Goal: Task Accomplishment & Management: Use online tool/utility

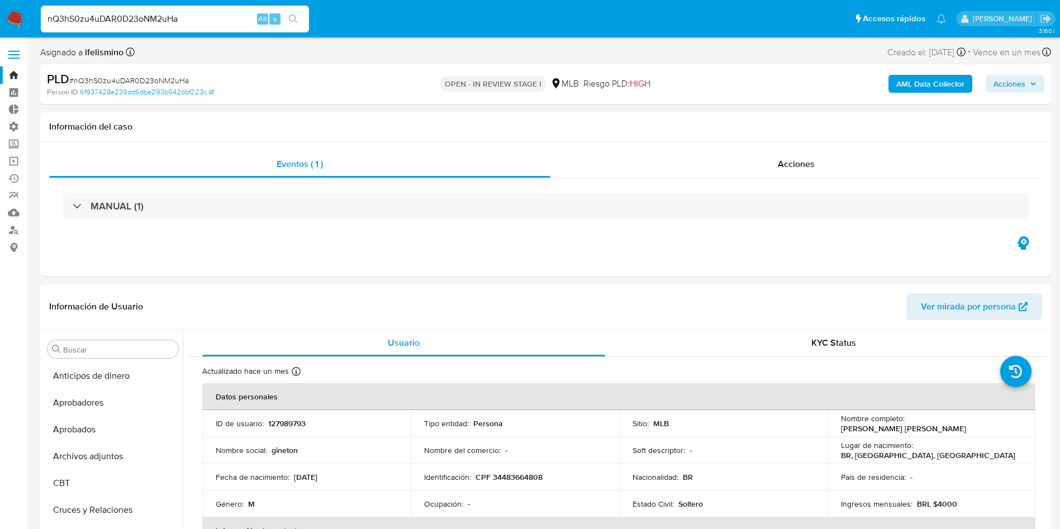
select select "10"
click at [17, 53] on label at bounding box center [14, 54] width 28 height 23
click at [0, 0] on input "checkbox" at bounding box center [0, 0] width 0 height 0
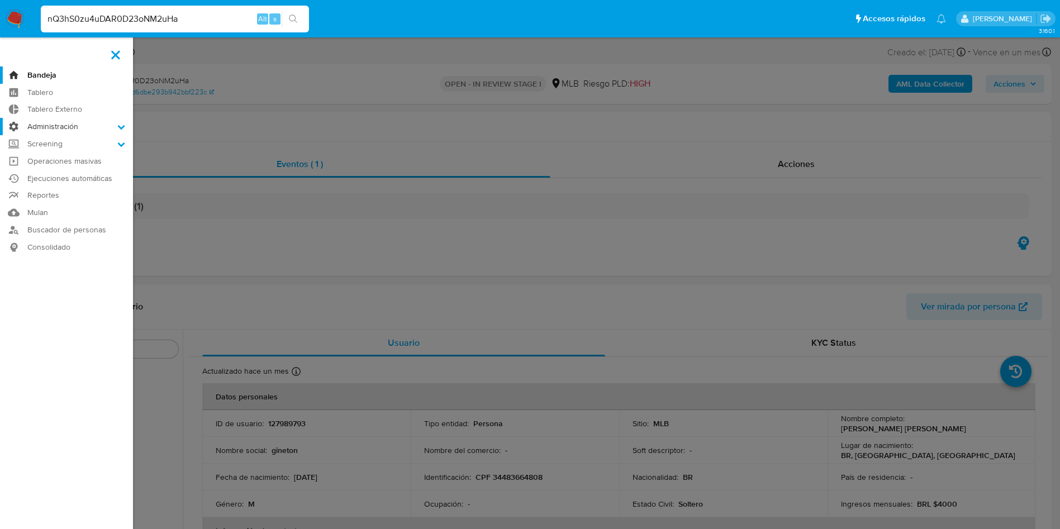
click at [59, 127] on label "Administración" at bounding box center [66, 126] width 133 height 17
click at [0, 0] on input "Administración" at bounding box center [0, 0] width 0 height 0
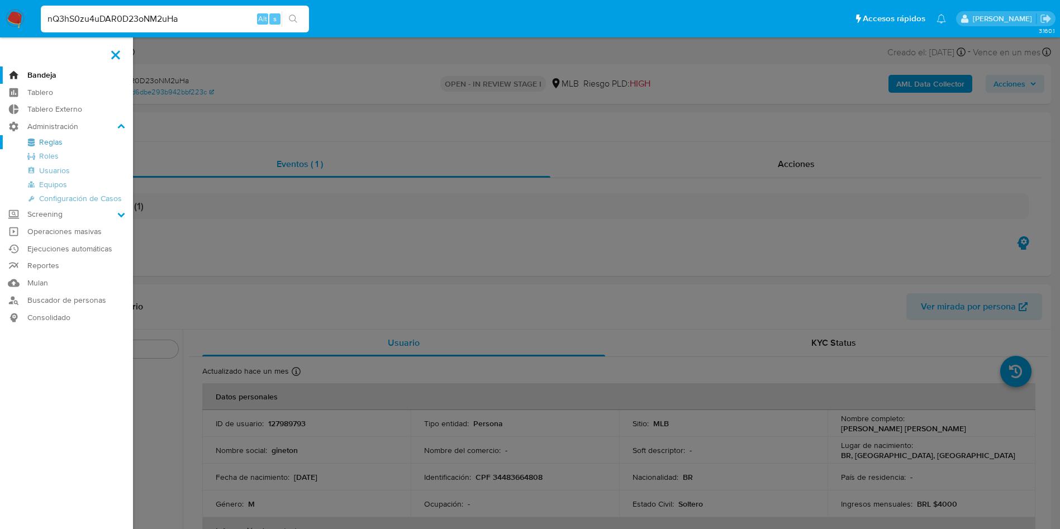
click at [59, 142] on link "Reglas" at bounding box center [66, 142] width 133 height 14
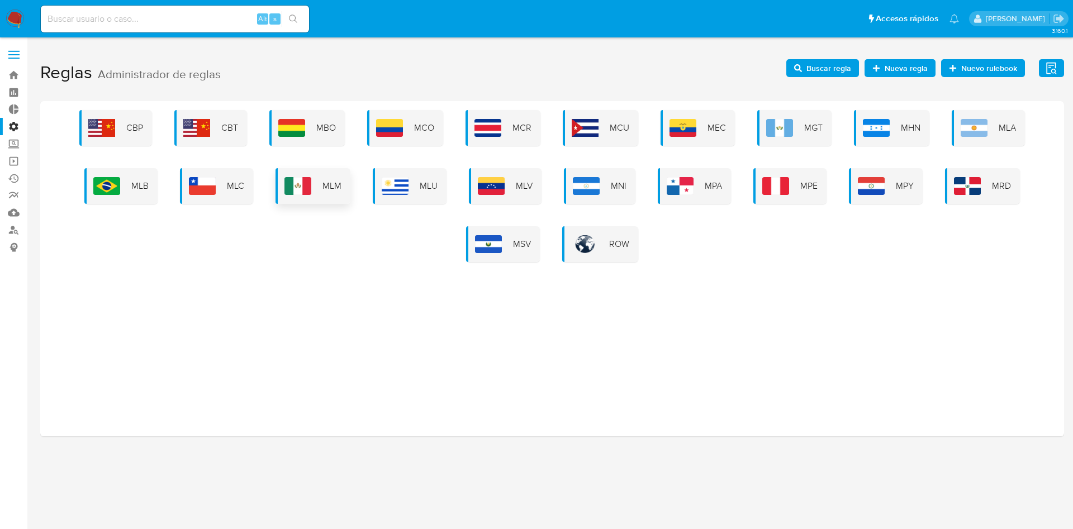
click at [964, 117] on div "MLA" at bounding box center [988, 128] width 73 height 36
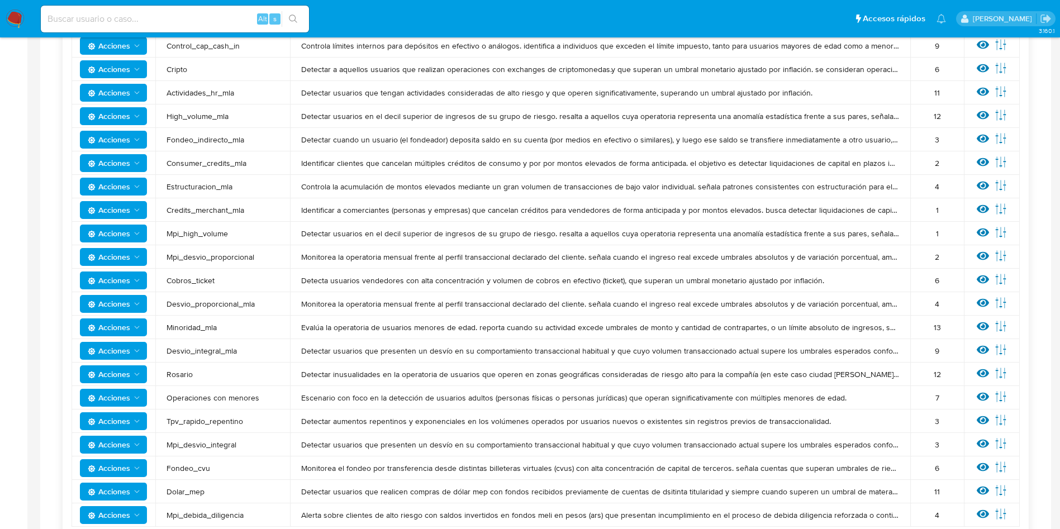
scroll to position [335, 0]
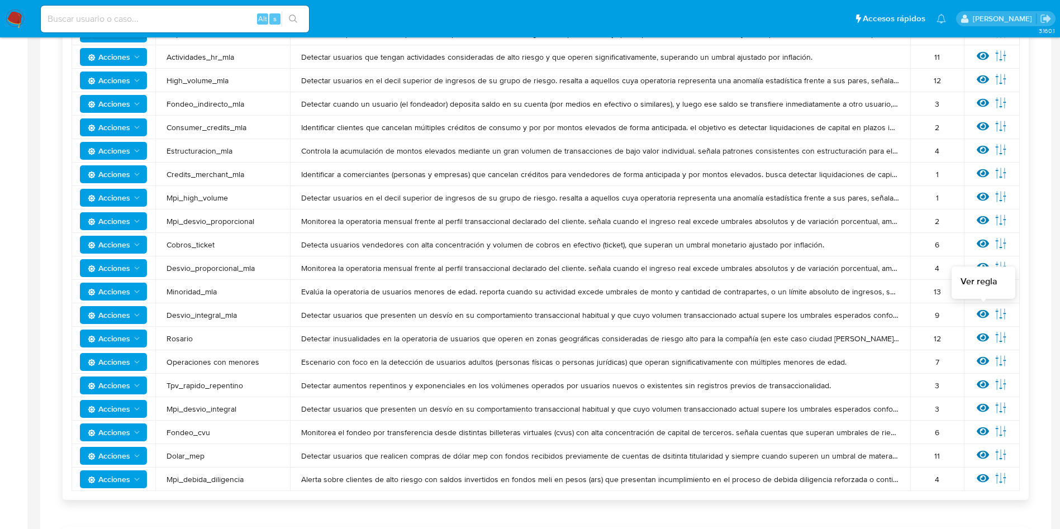
click at [982, 315] on icon at bounding box center [983, 314] width 12 height 8
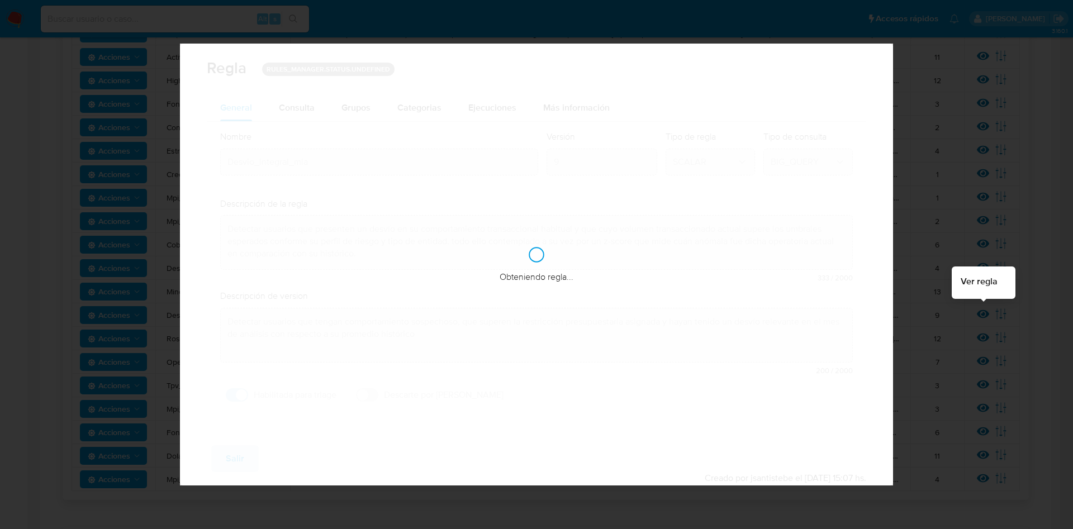
checkbox input "true"
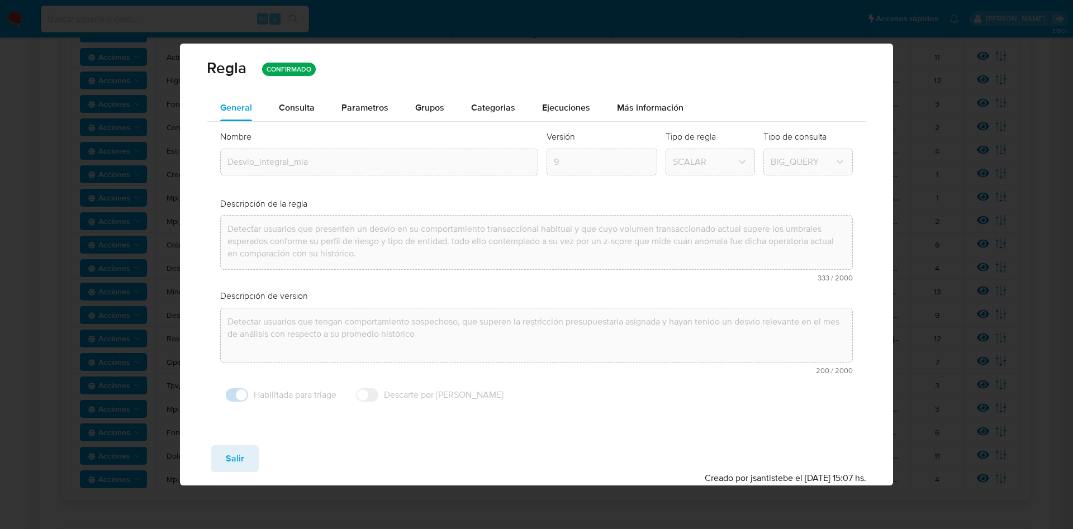
click at [292, 115] on div "Consulta" at bounding box center [297, 107] width 36 height 27
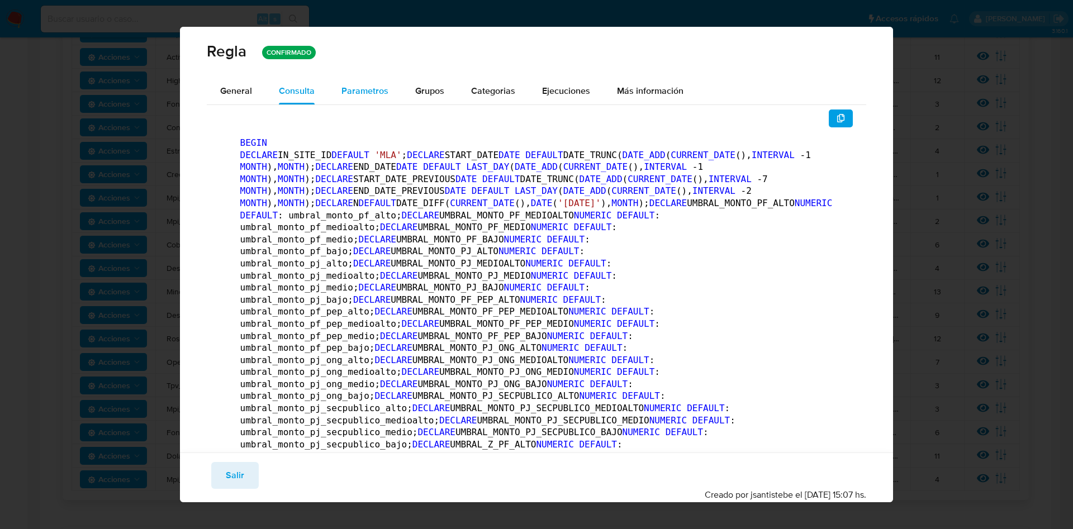
click at [378, 89] on span "Parametros" at bounding box center [364, 90] width 47 height 13
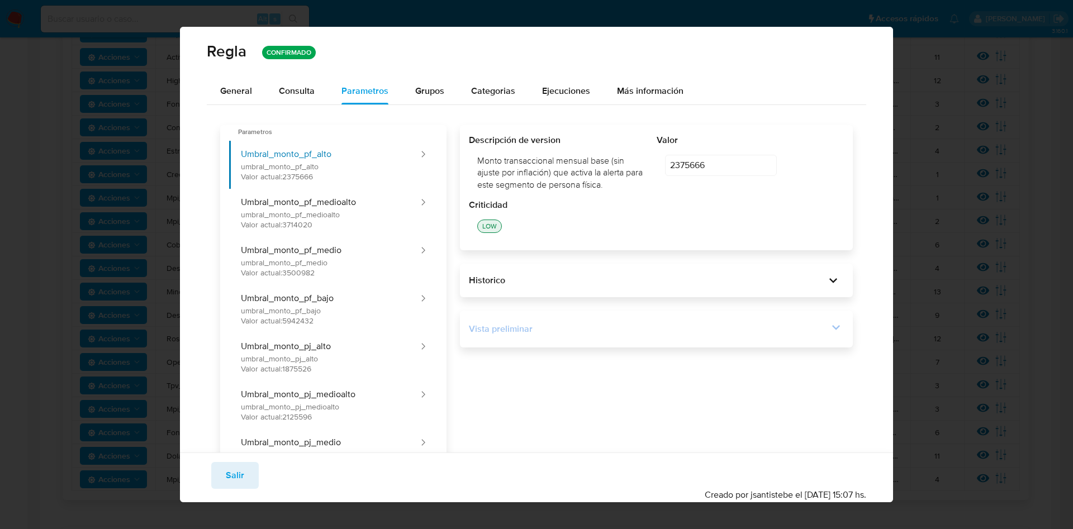
click at [828, 327] on icon at bounding box center [836, 328] width 16 height 16
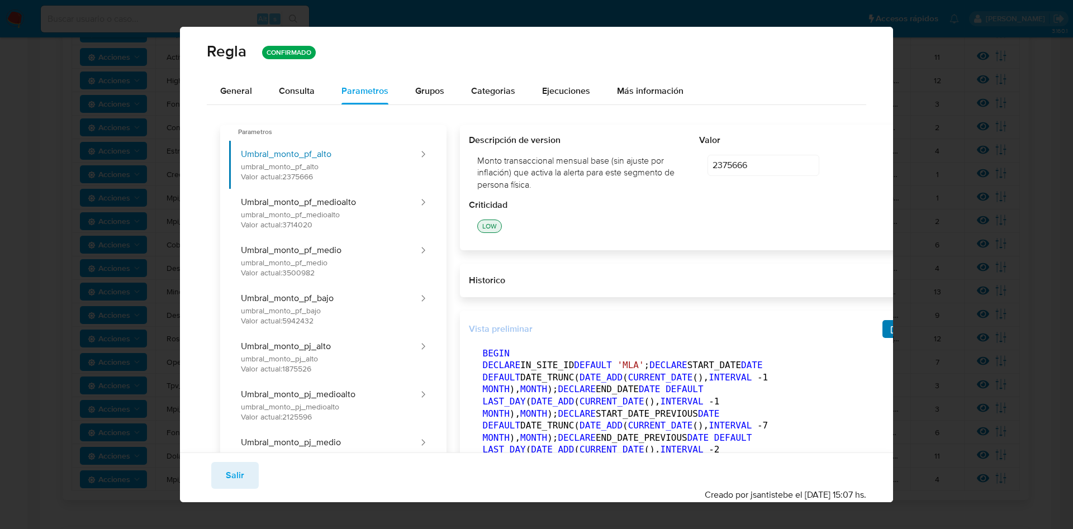
click at [890, 328] on icon "button" at bounding box center [894, 329] width 9 height 9
click at [231, 470] on span "Salir" at bounding box center [235, 475] width 18 height 25
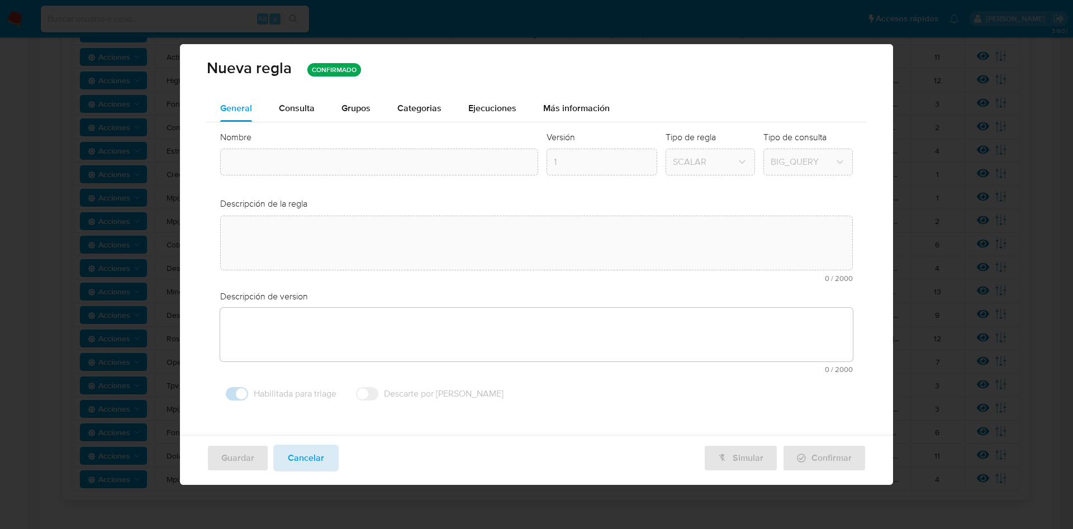
type input "Desvio_integral_mla"
type textarea "Detectar usuarios que presenten un desvío en su comportamiento transaccional ha…"
type textarea "Detectar usuarios que tengan comportamiento sospechoso, que superen la restricc…"
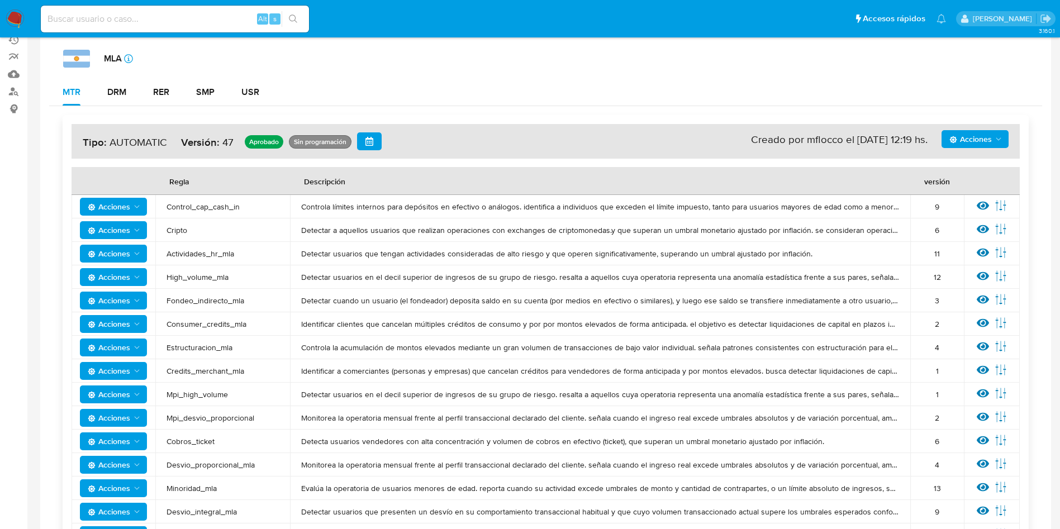
scroll to position [0, 0]
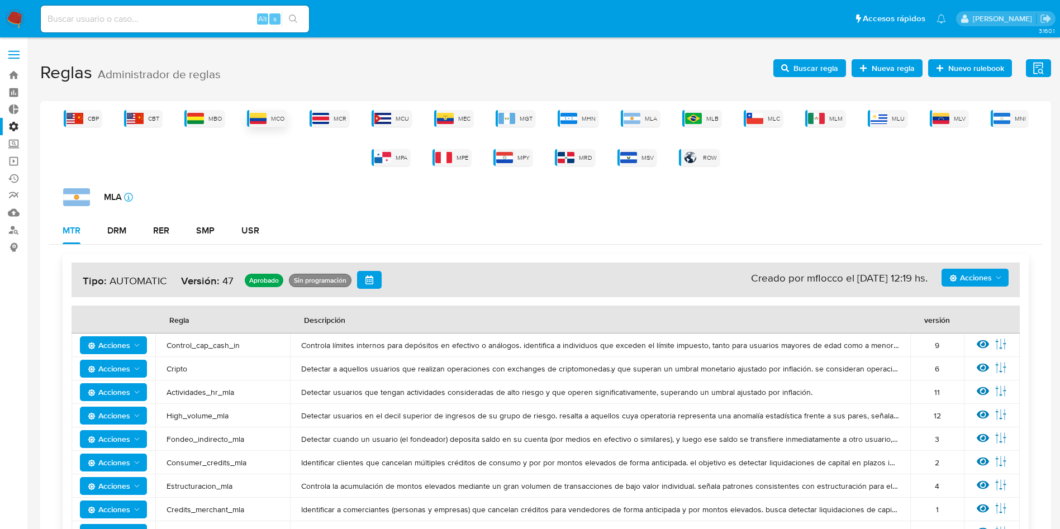
click at [257, 120] on img at bounding box center [258, 118] width 17 height 11
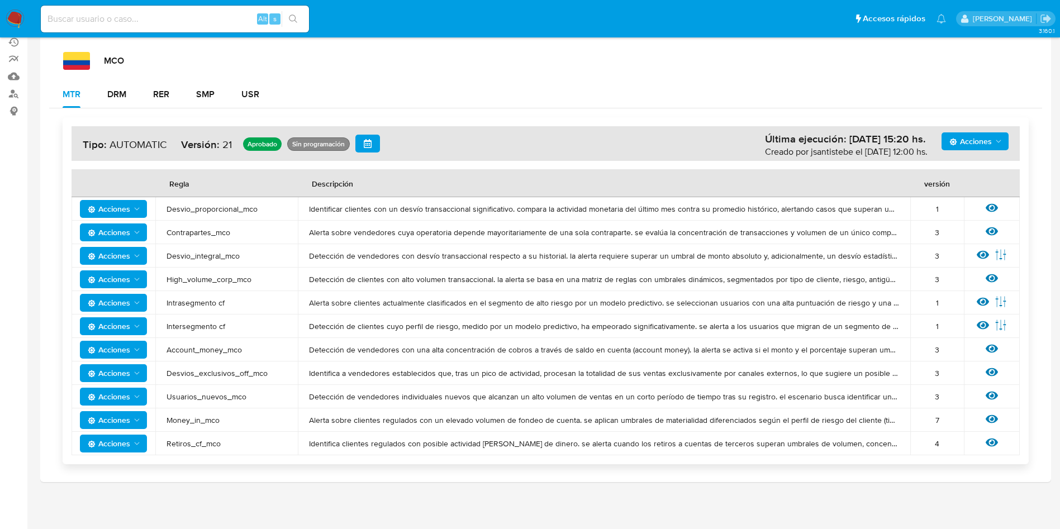
scroll to position [137, 0]
drag, startPoint x: 262, startPoint y: 391, endPoint x: 192, endPoint y: 393, distance: 69.9
click at [167, 395] on span "Usuarios_nuevos_mco" at bounding box center [227, 396] width 120 height 10
